Goal: Find specific page/section: Find specific page/section

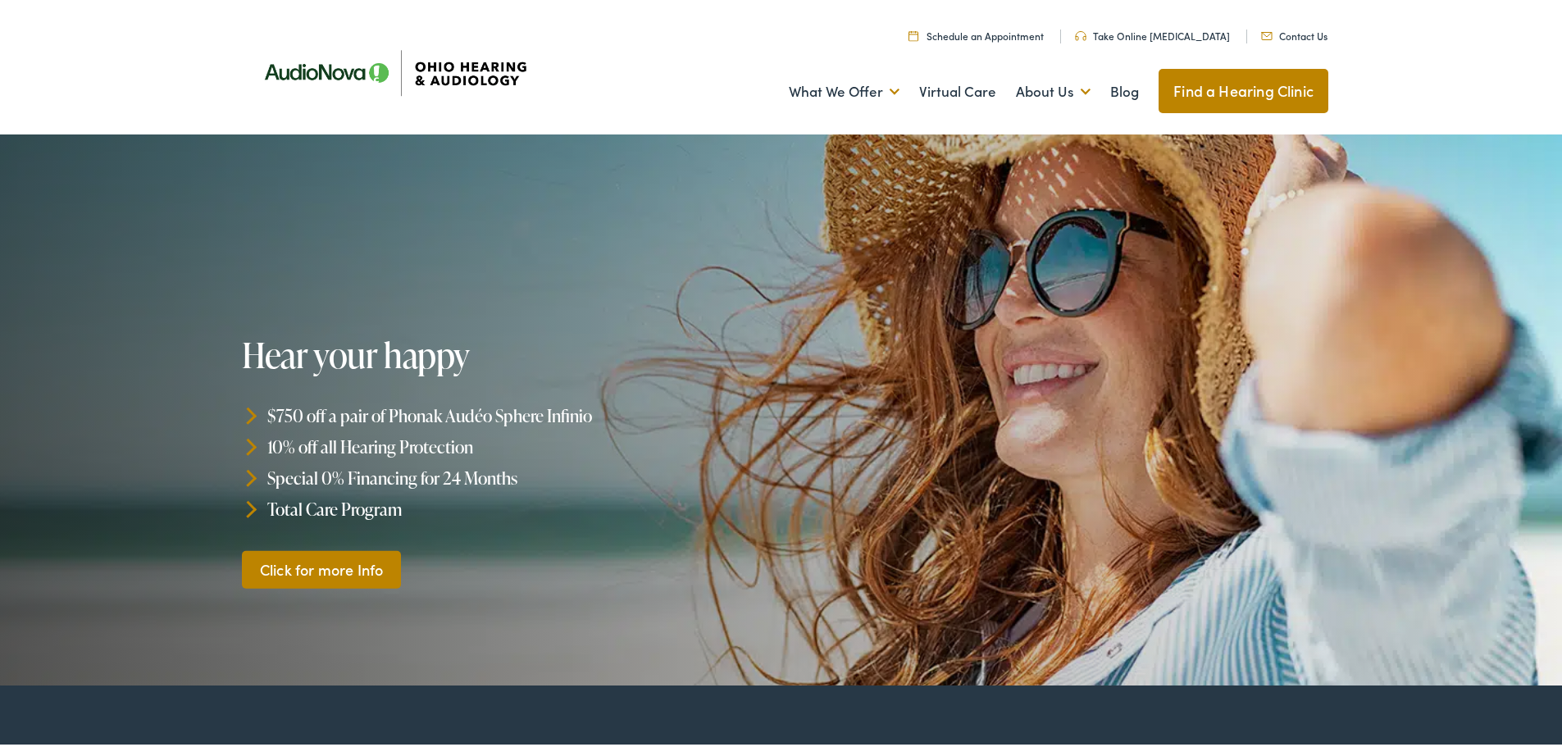
click at [1231, 82] on link "Find a Hearing Clinic" at bounding box center [1244, 88] width 170 height 44
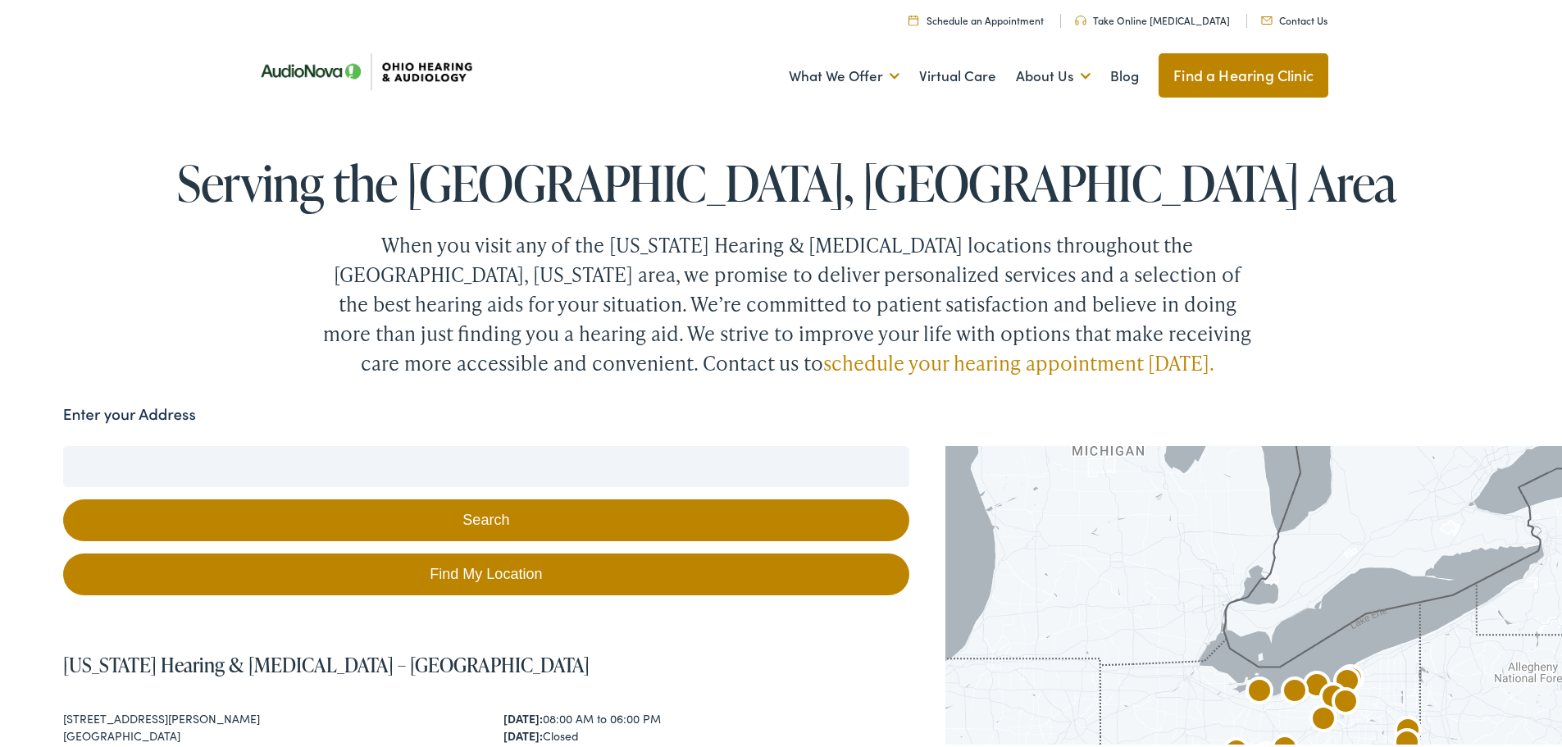
click at [265, 456] on input "Enter your Address" at bounding box center [486, 463] width 846 height 41
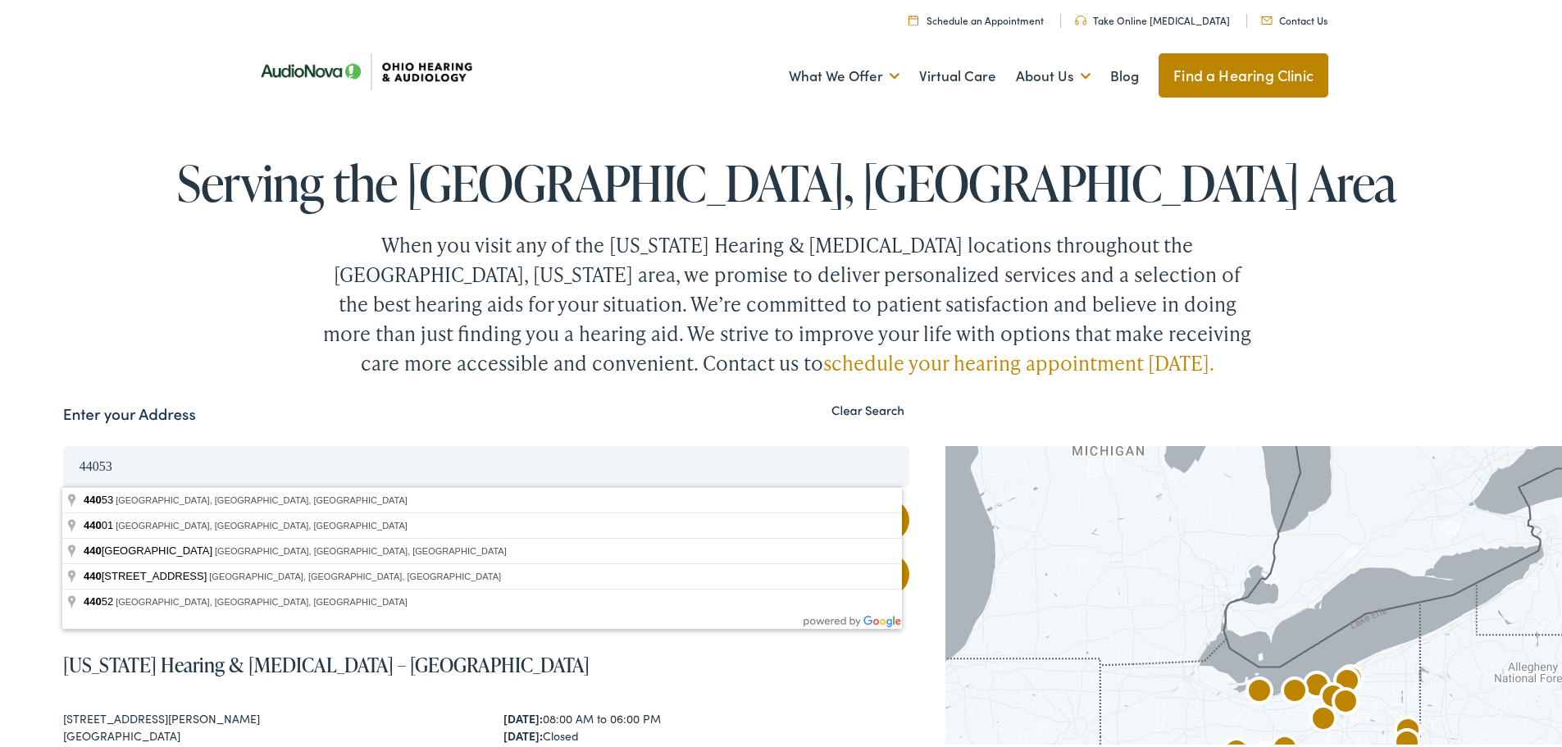
type input "44053"
click at [63, 496] on button "Search" at bounding box center [486, 517] width 846 height 42
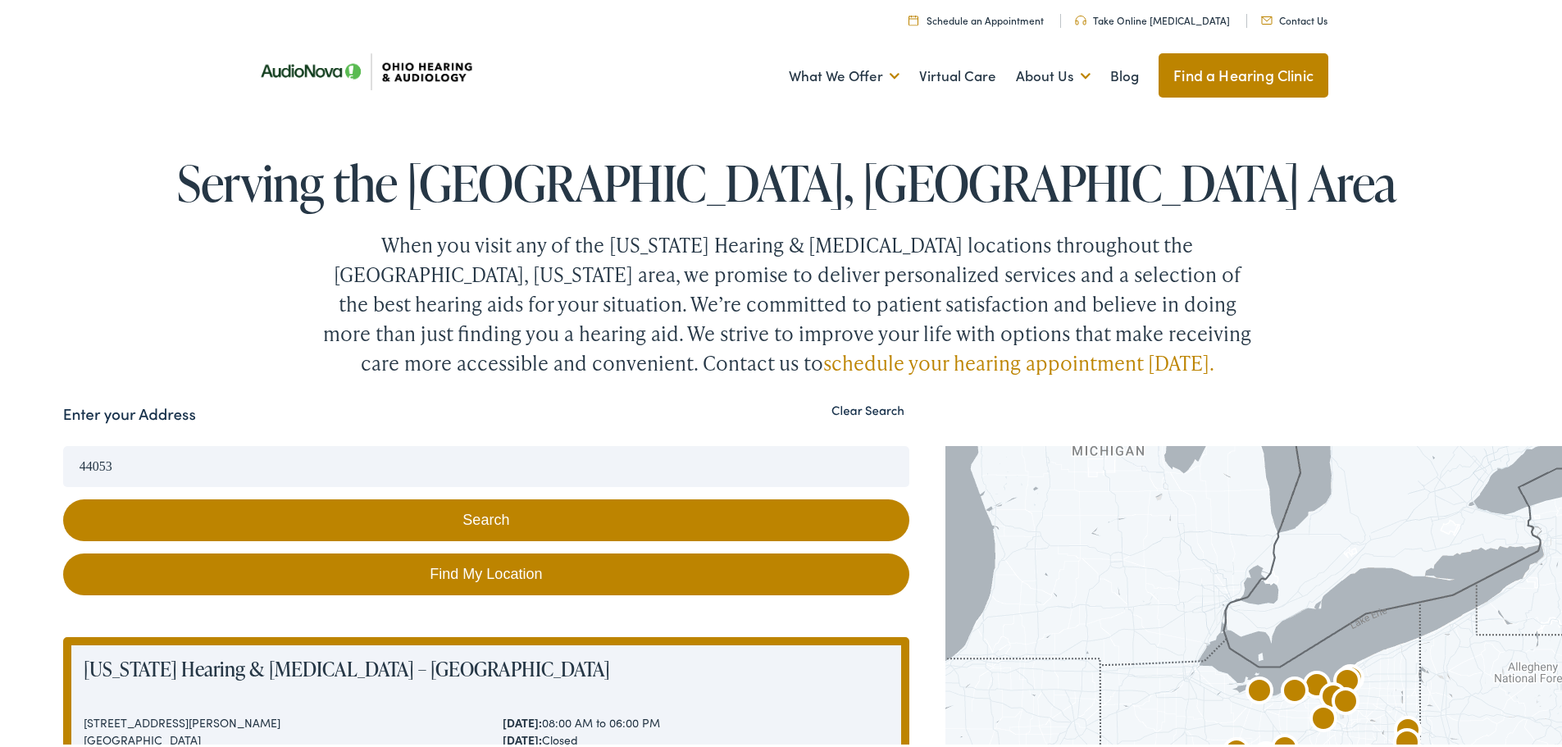
click at [510, 515] on button "Search" at bounding box center [486, 517] width 846 height 42
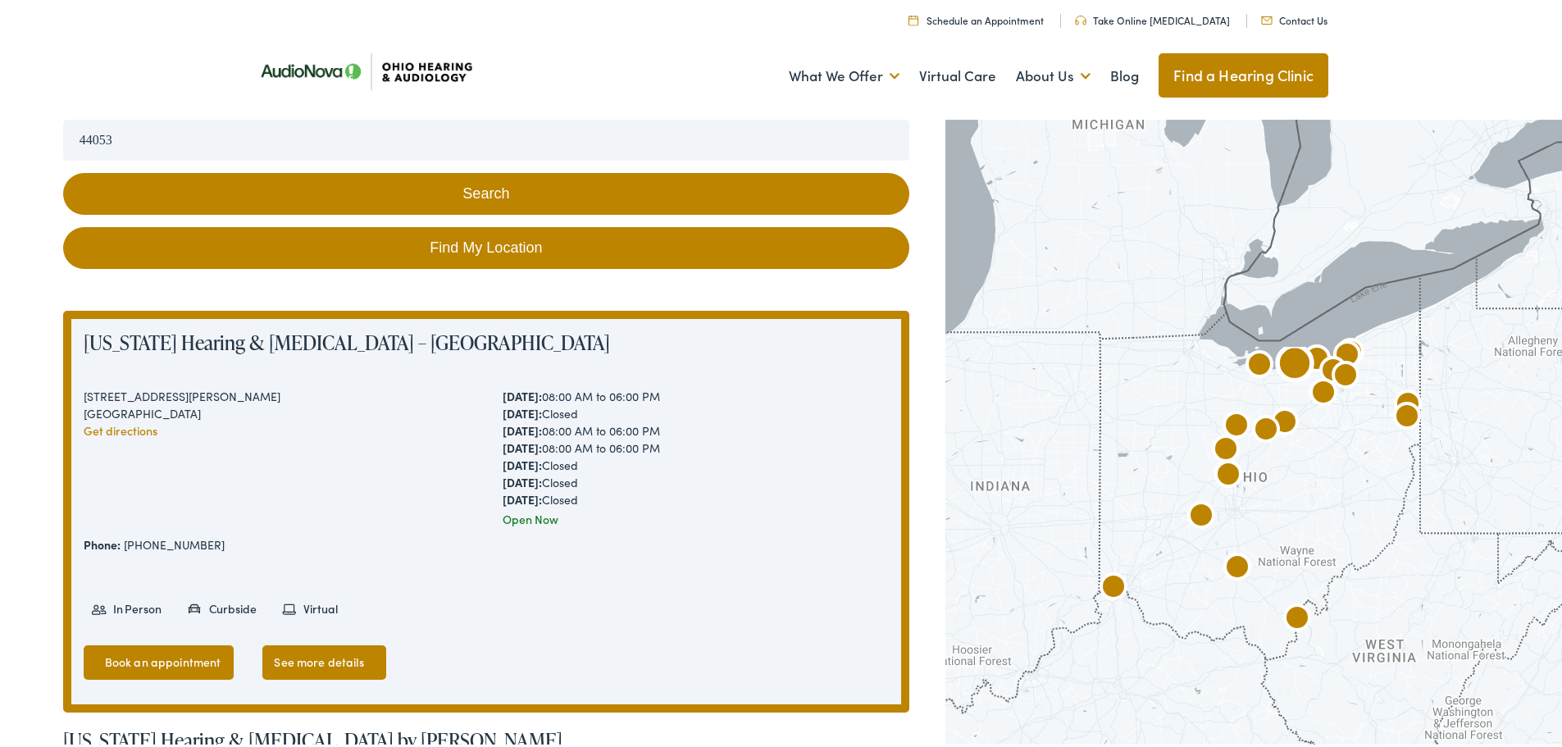
scroll to position [328, 0]
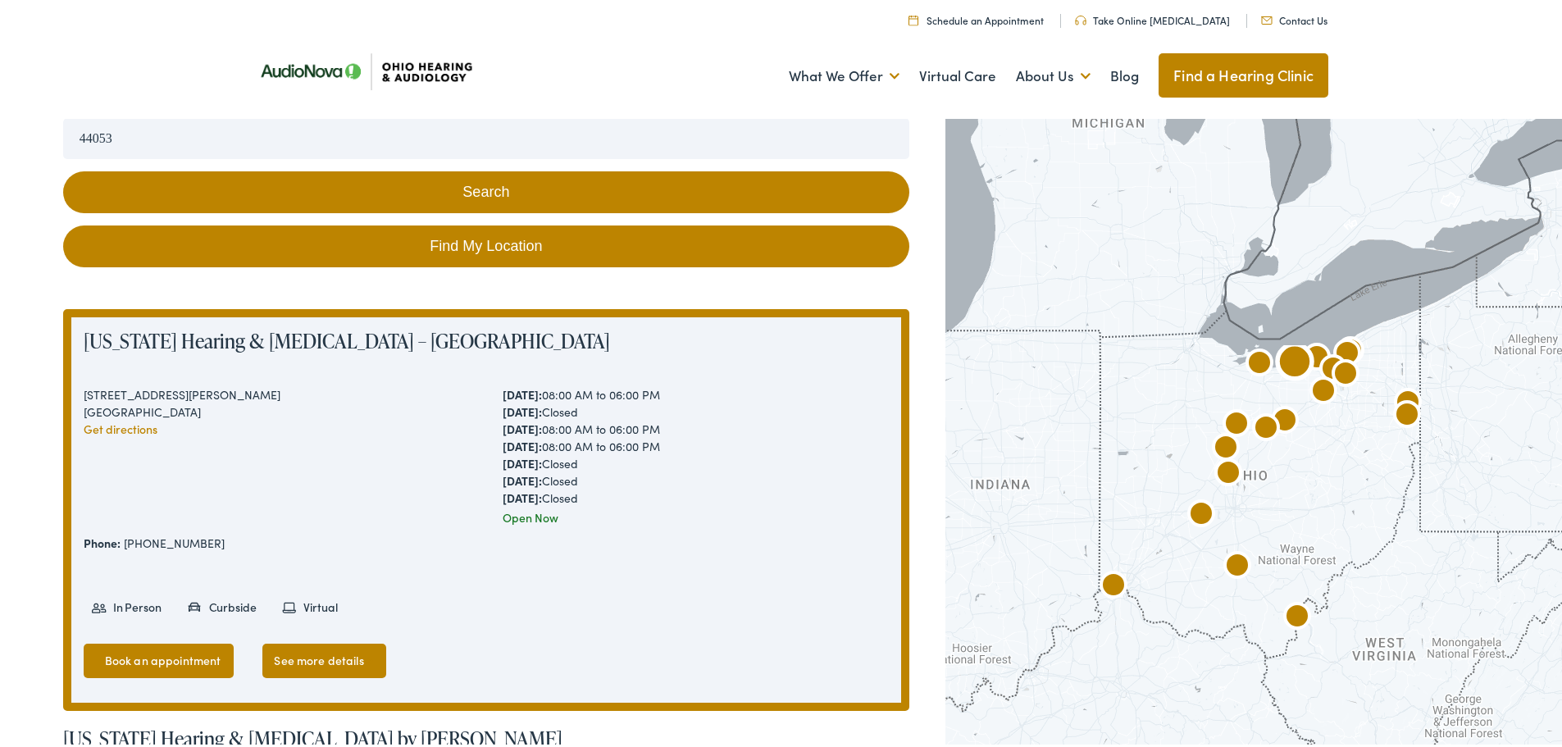
click at [321, 658] on link "See more details" at bounding box center [323, 657] width 123 height 34
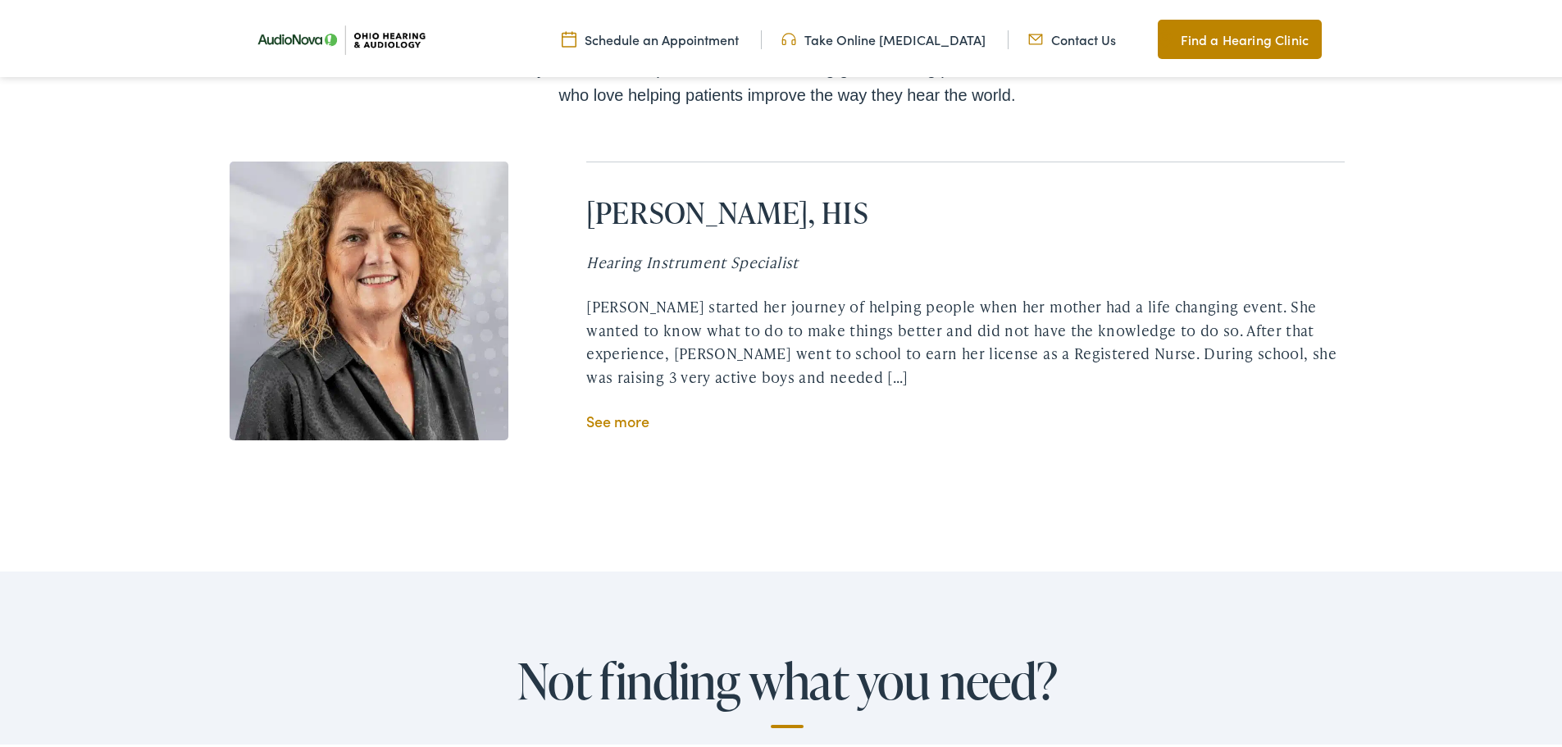
scroll to position [4121, 0]
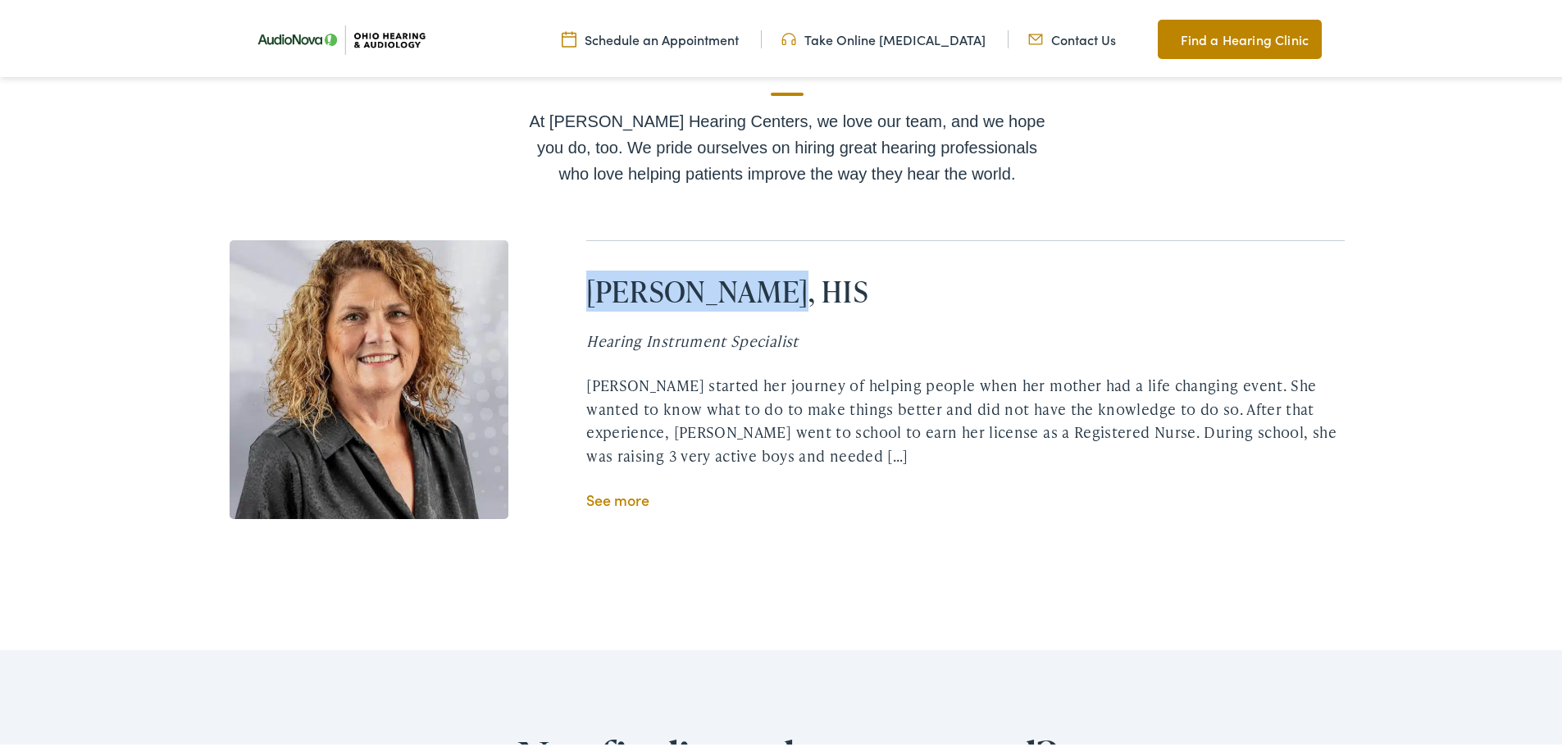
drag, startPoint x: 766, startPoint y: 236, endPoint x: 591, endPoint y: 221, distance: 175.3
click at [591, 271] on h2 "[PERSON_NAME], HIS" at bounding box center [965, 288] width 758 height 35
copy h2 "Molly Ruschau"
